Goal: Information Seeking & Learning: Learn about a topic

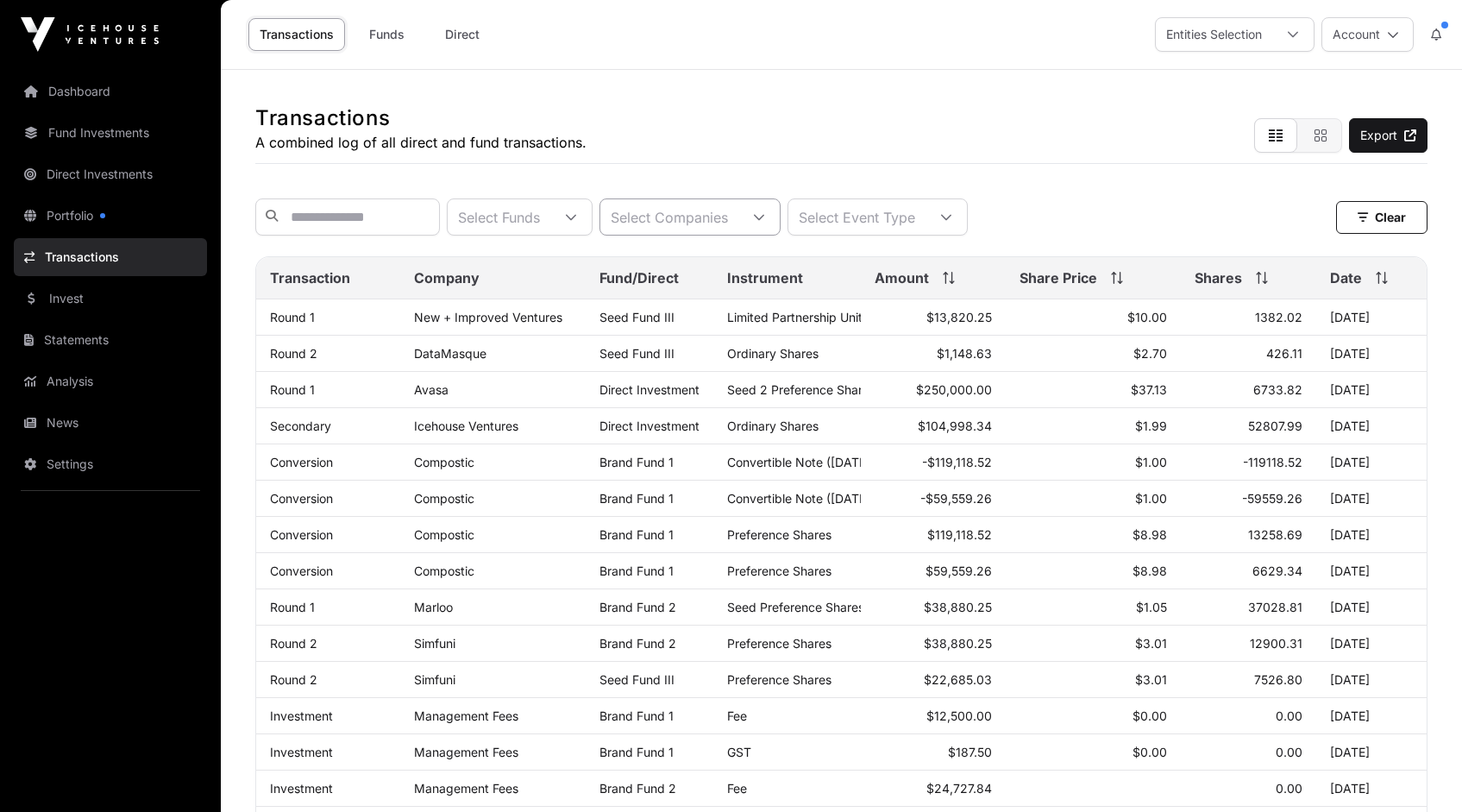
click at [765, 219] on icon at bounding box center [759, 217] width 12 height 12
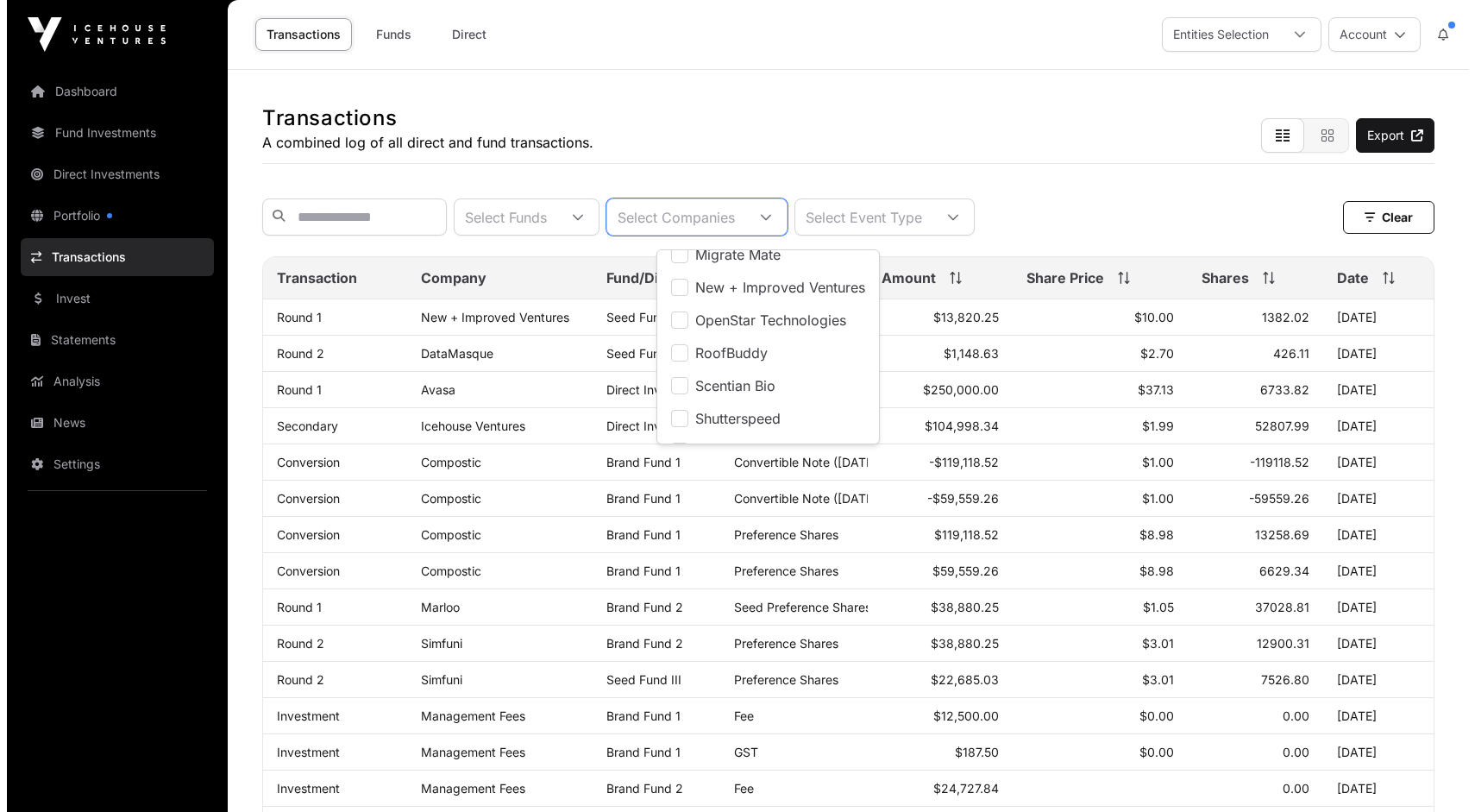
scroll to position [949, 0]
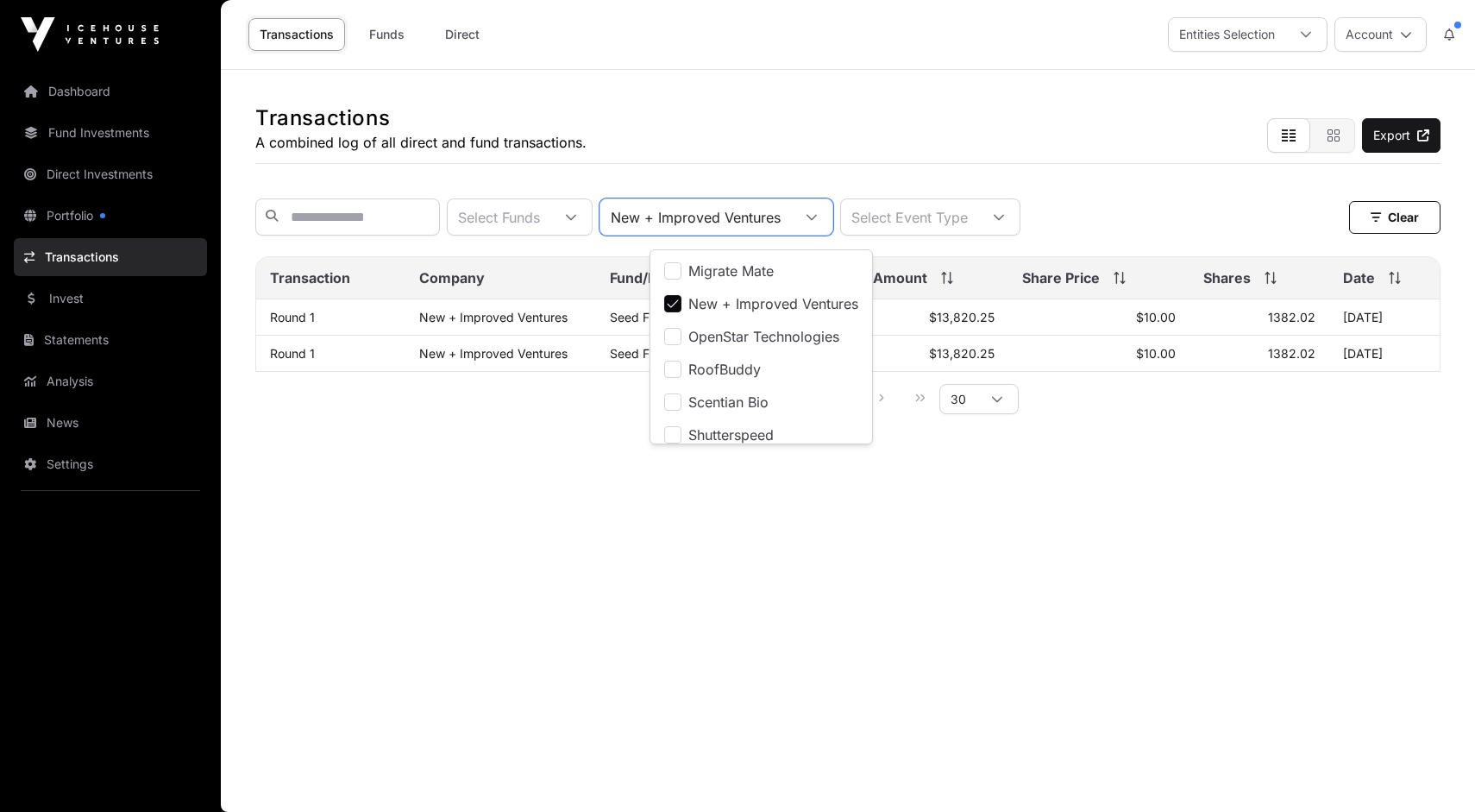
click at [1137, 231] on div "Select Funds New + Improved Ventures Select Event Type Clear" at bounding box center [848, 216] width 1185 height 38
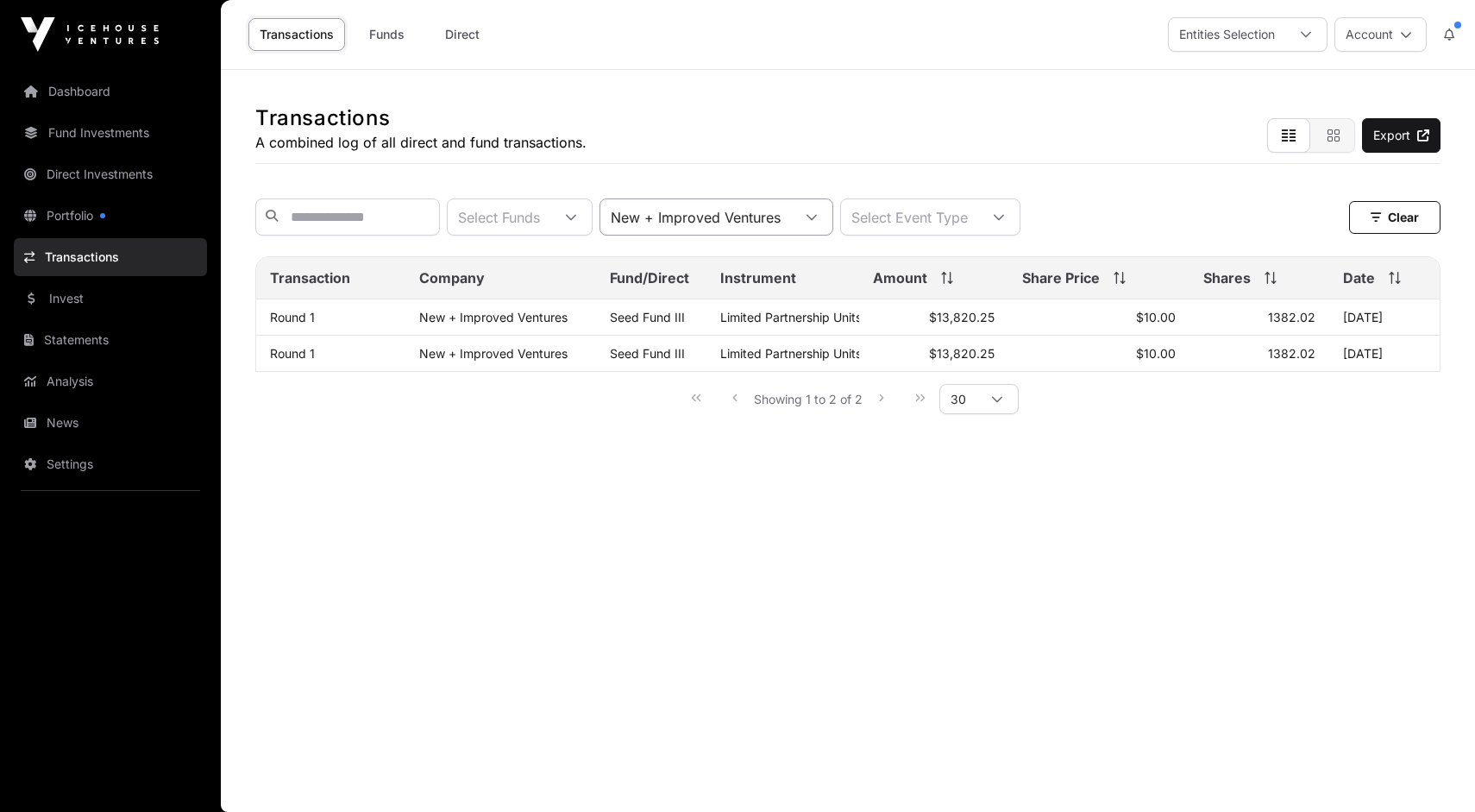
click at [818, 221] on icon at bounding box center [812, 217] width 12 height 12
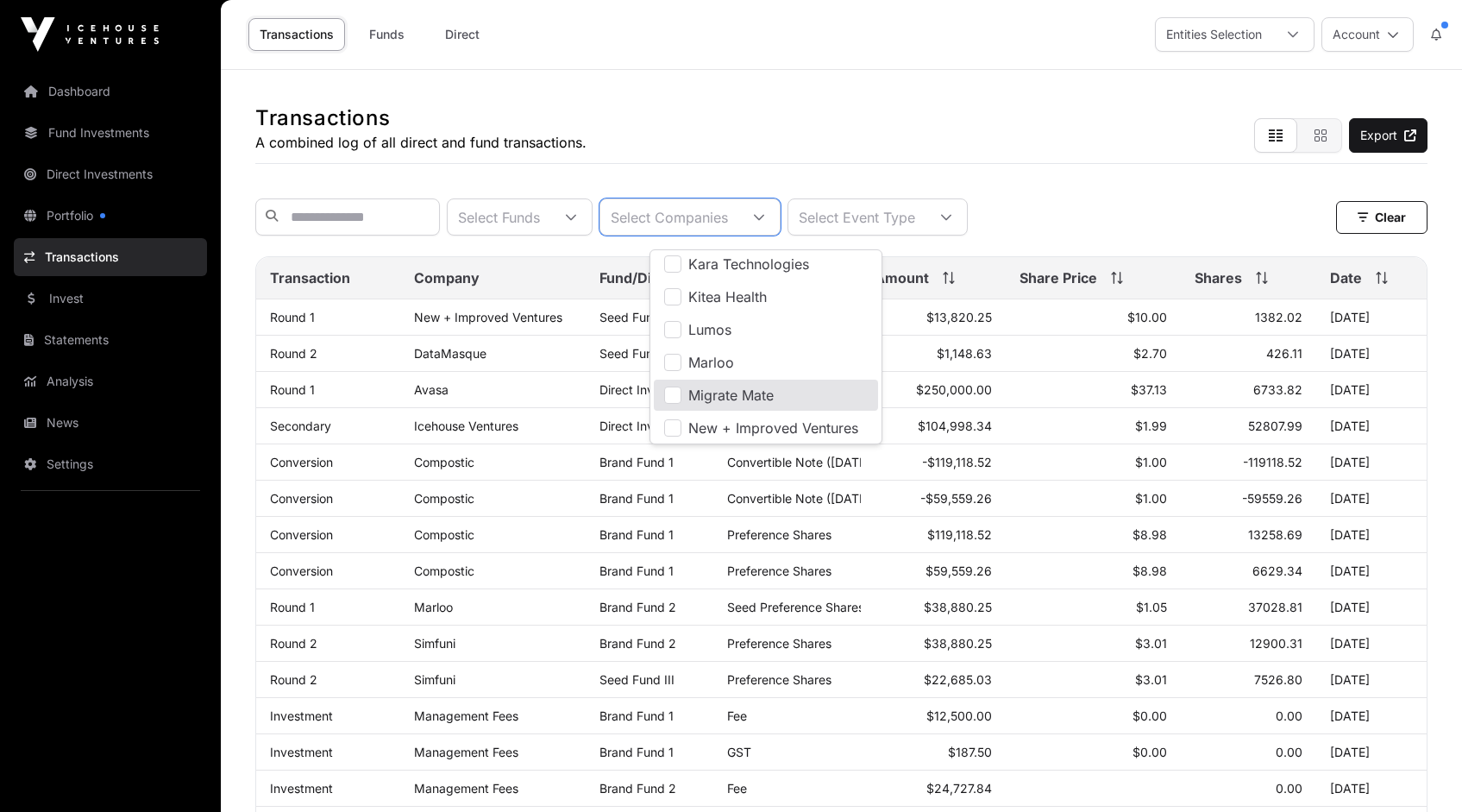
scroll to position [0, 0]
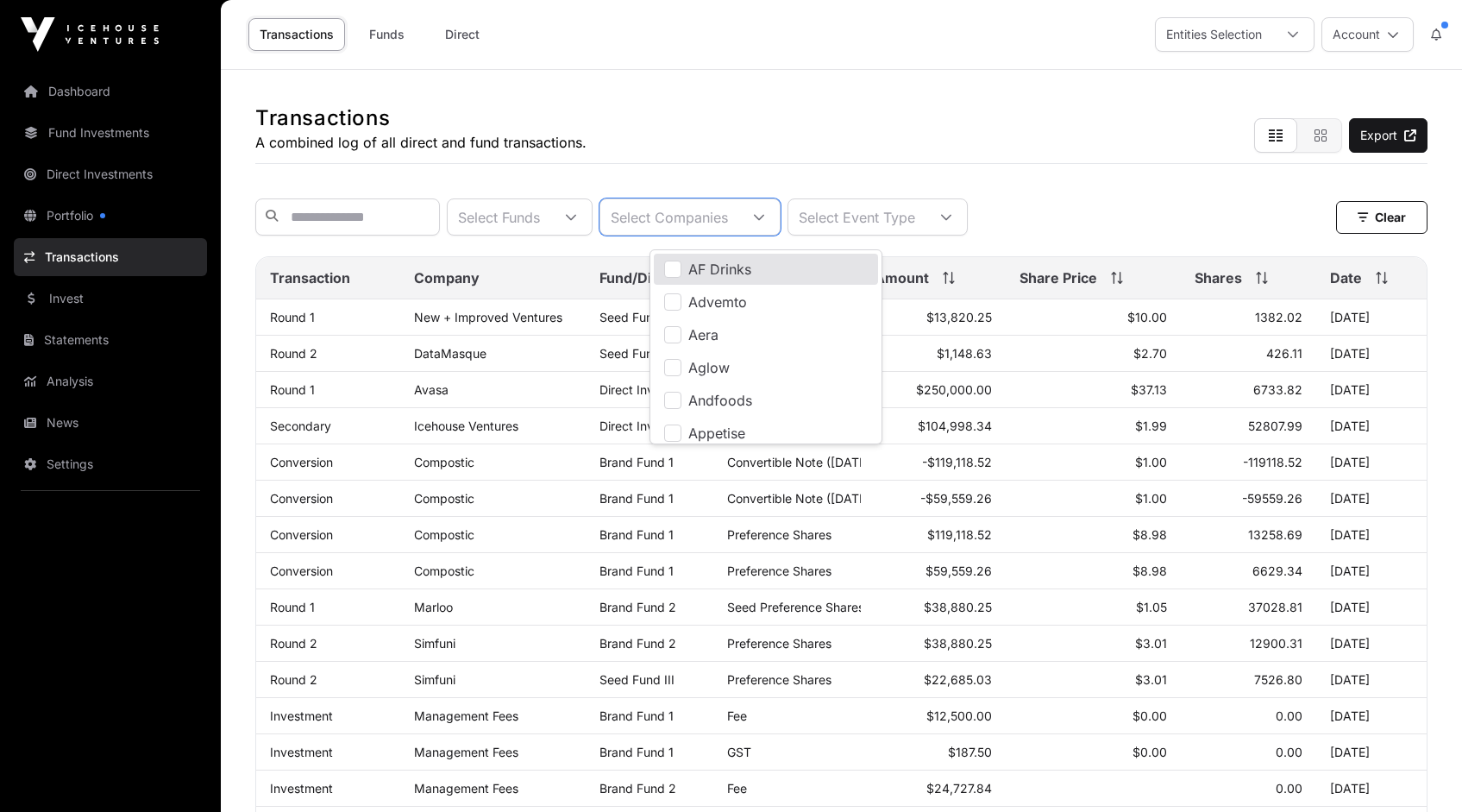
click at [769, 139] on div "Transactions A combined log of all direct and fund transactions. Export" at bounding box center [842, 117] width 1172 height 94
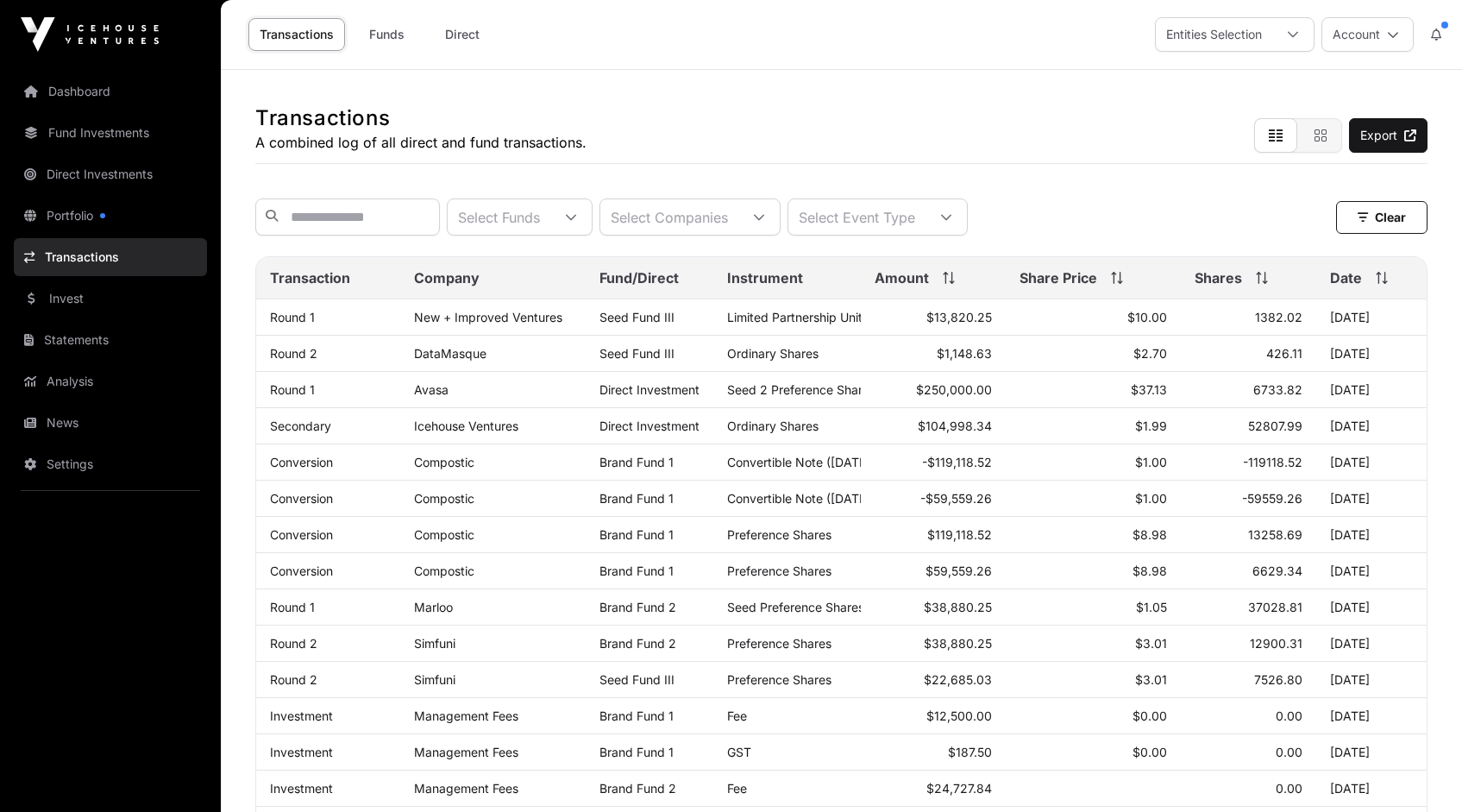
click at [915, 287] on span "Amount" at bounding box center [902, 278] width 54 height 21
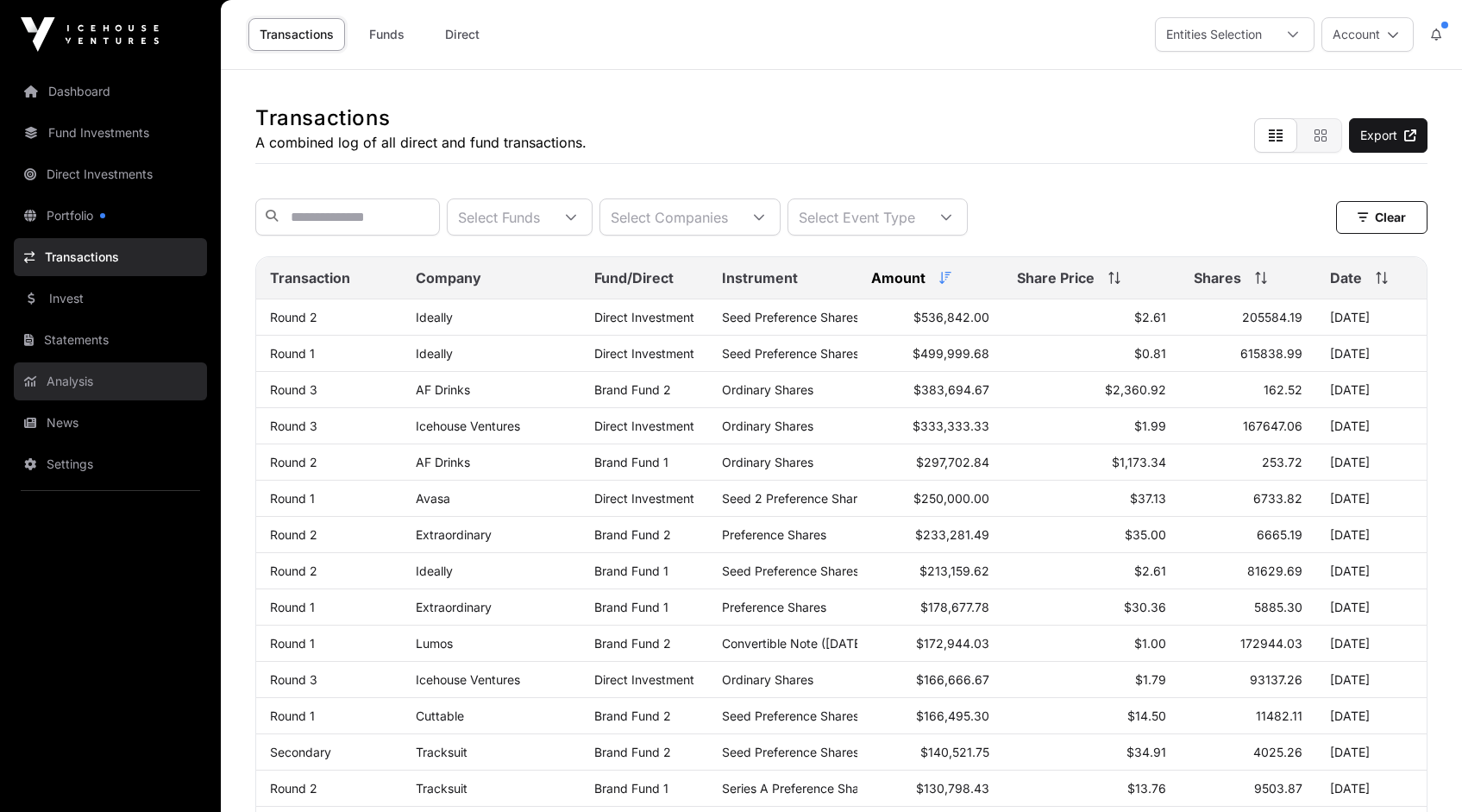
click at [74, 383] on link "Analysis" at bounding box center [111, 381] width 194 height 38
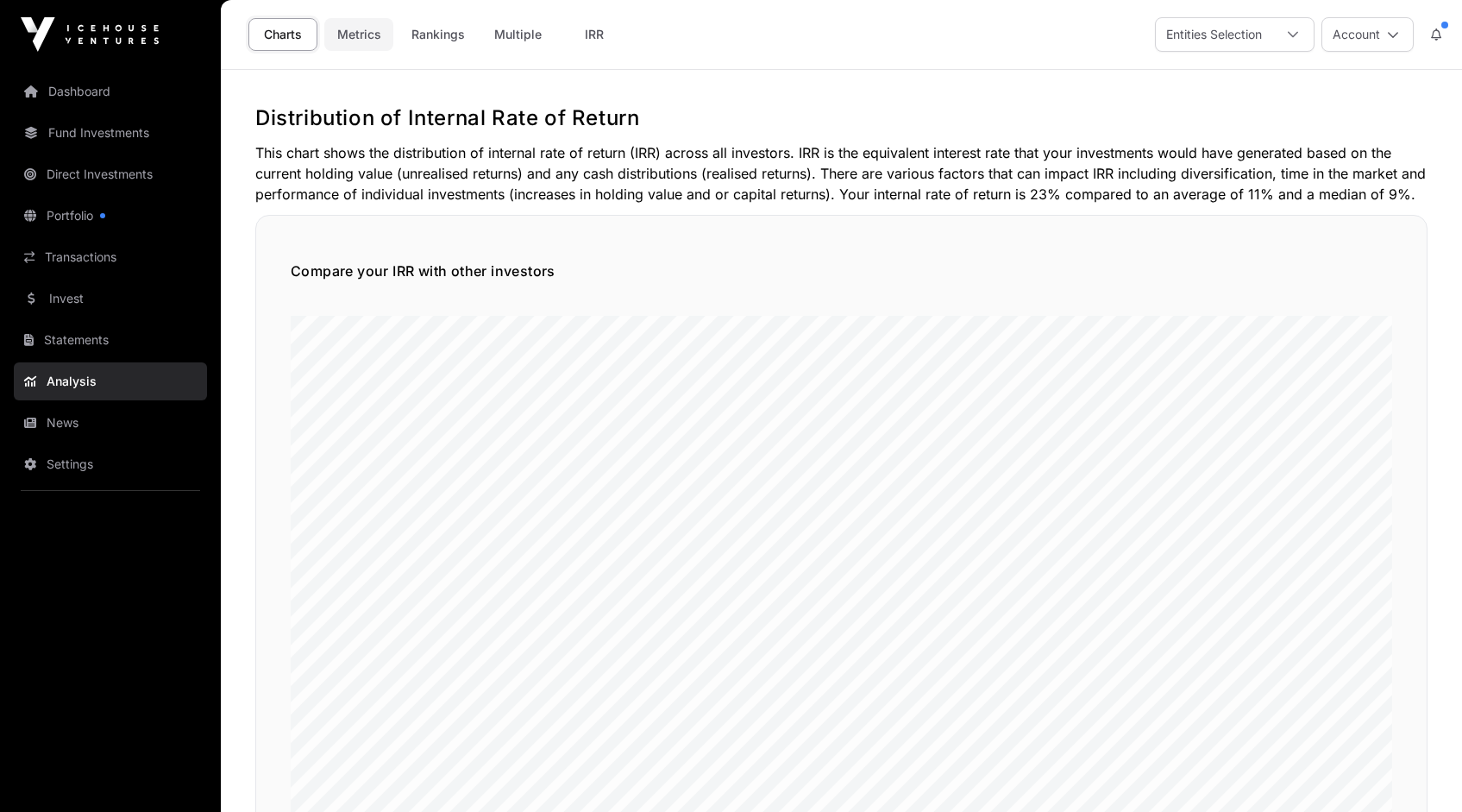
click at [345, 36] on link "Metrics" at bounding box center [359, 35] width 69 height 33
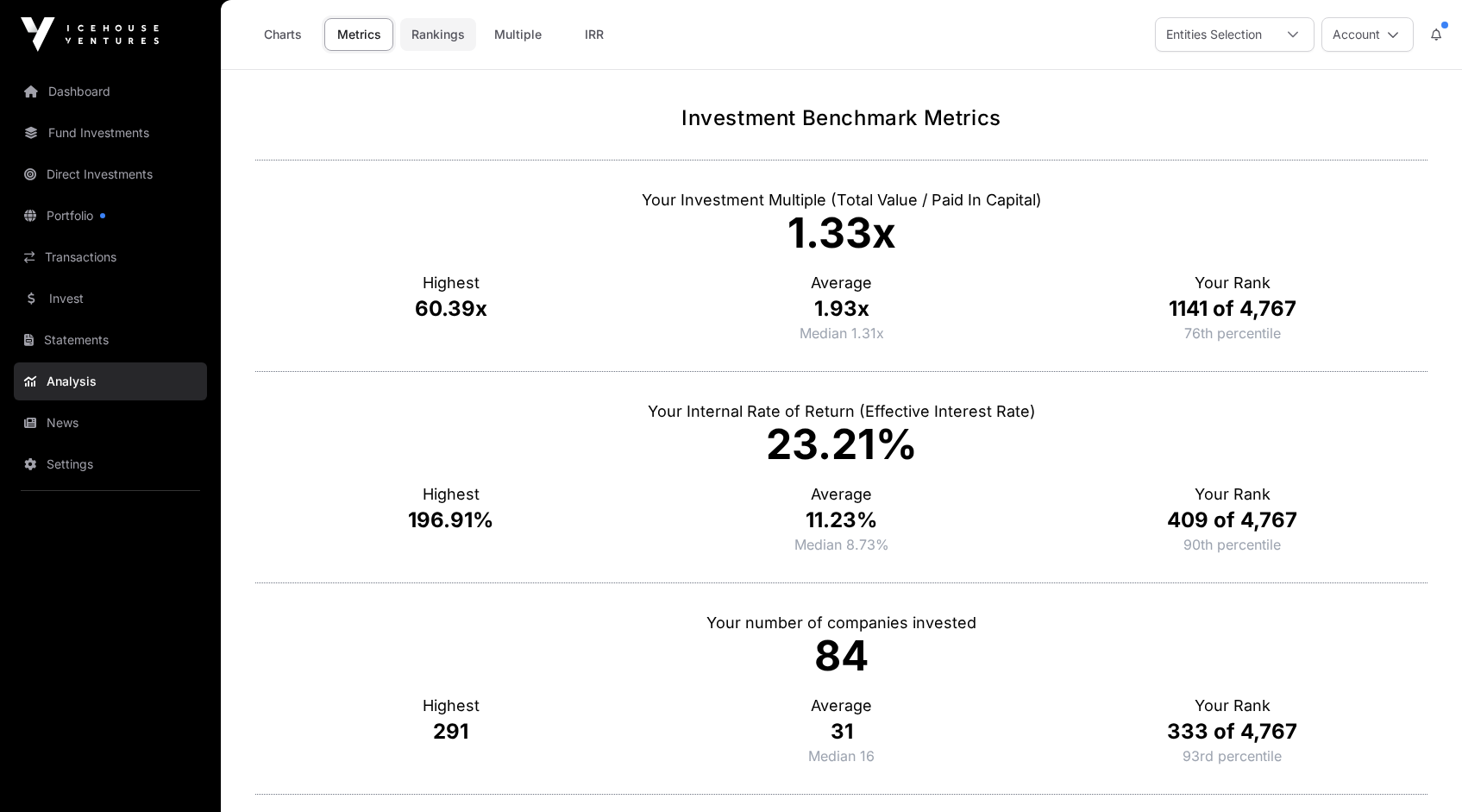
click at [442, 32] on link "Rankings" at bounding box center [438, 35] width 76 height 33
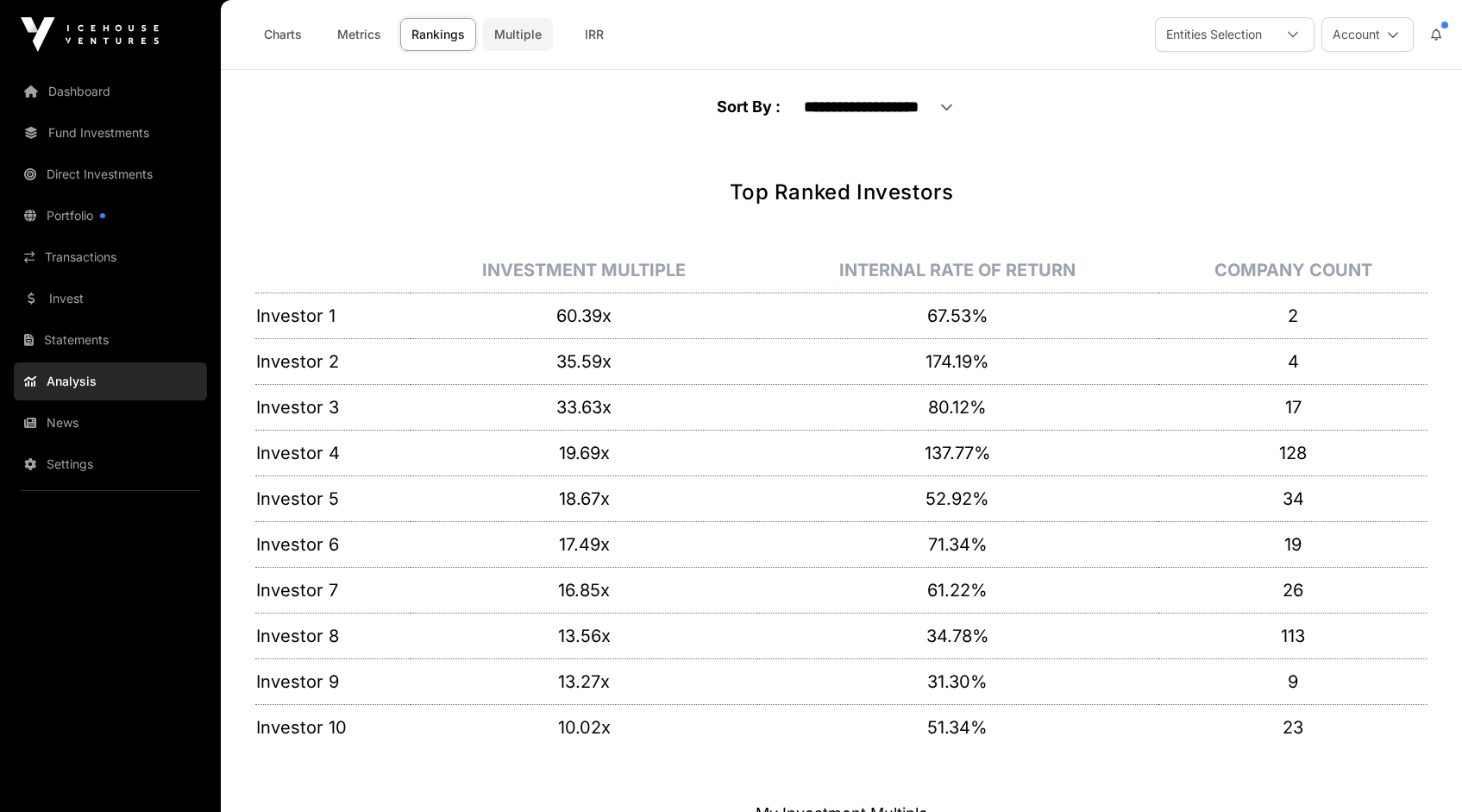
click at [518, 39] on link "Multiple" at bounding box center [518, 35] width 70 height 33
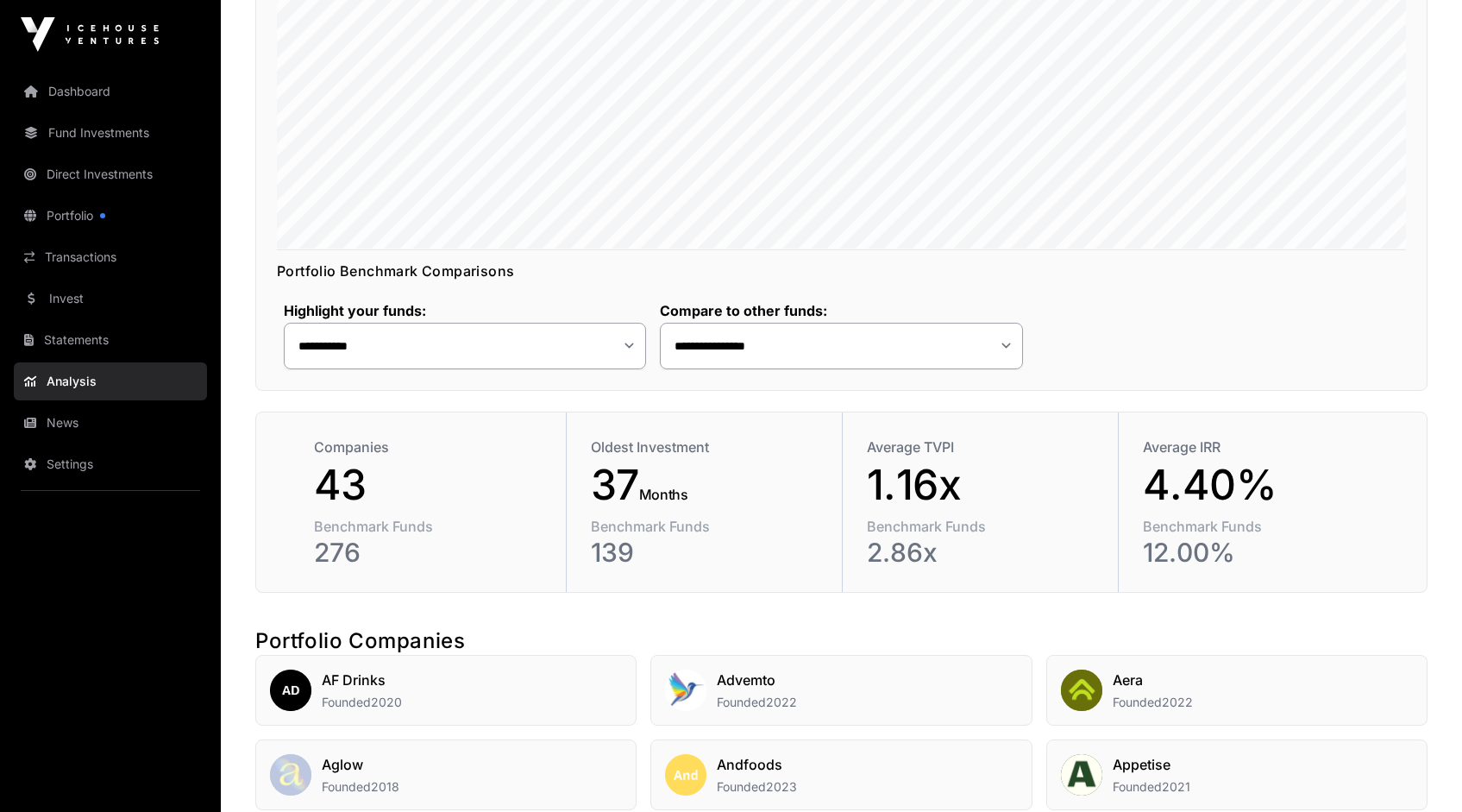
scroll to position [507, 0]
